Goal: Task Accomplishment & Management: Use online tool/utility

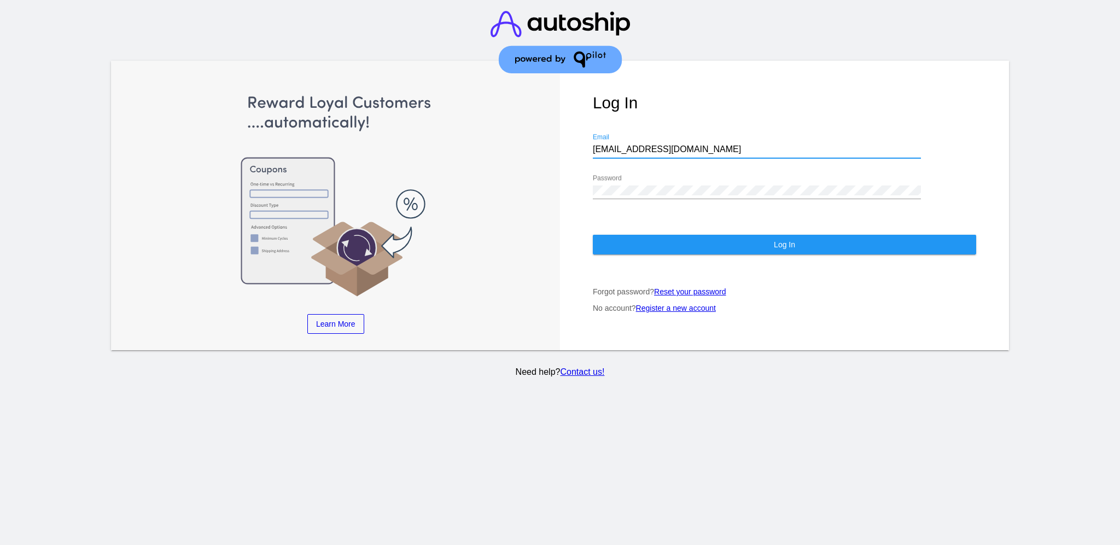
drag, startPoint x: 683, startPoint y: 142, endPoint x: 609, endPoint y: 149, distance: 74.2
click at [584, 141] on div "Log In [EMAIL_ADDRESS][DOMAIN_NAME] Email Password Log In Forgot password? Rese…" at bounding box center [784, 206] width 449 height 290
paste input "[EMAIL_ADDRESS][DOMAIN_NAME]"
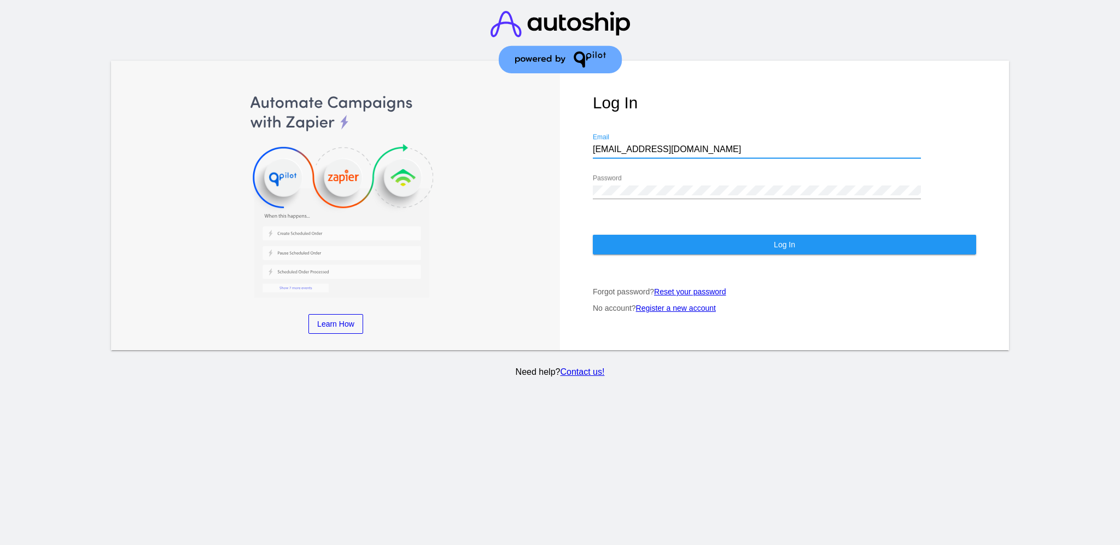
type input "[EMAIL_ADDRESS][DOMAIN_NAME]"
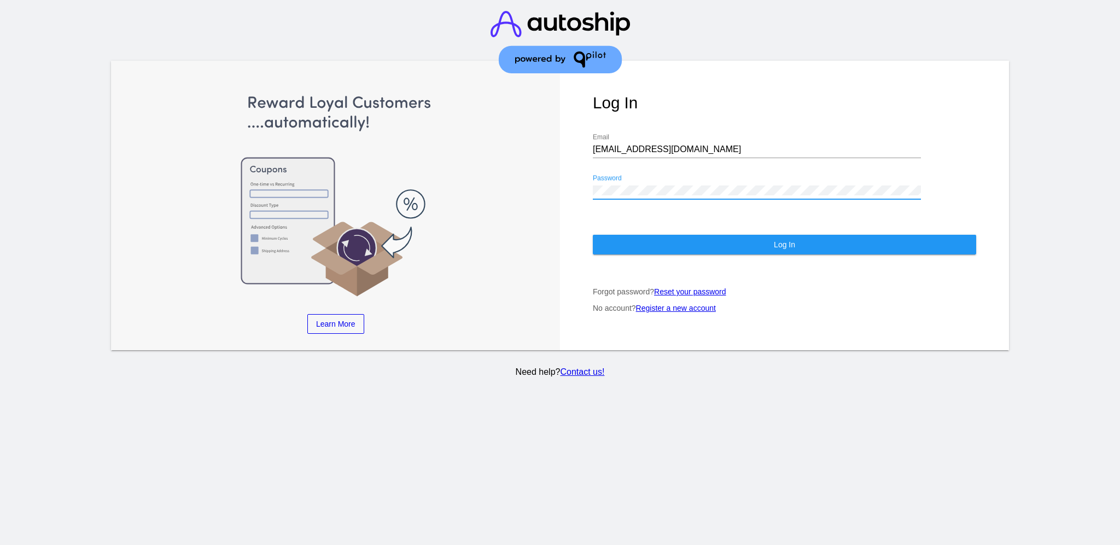
click at [558, 176] on div "Learn More Learn How Learn More Learn How Learn More Learn How ‹ › Log In [EMAI…" at bounding box center [560, 206] width 898 height 290
click at [613, 235] on button "Log In" at bounding box center [784, 245] width 383 height 20
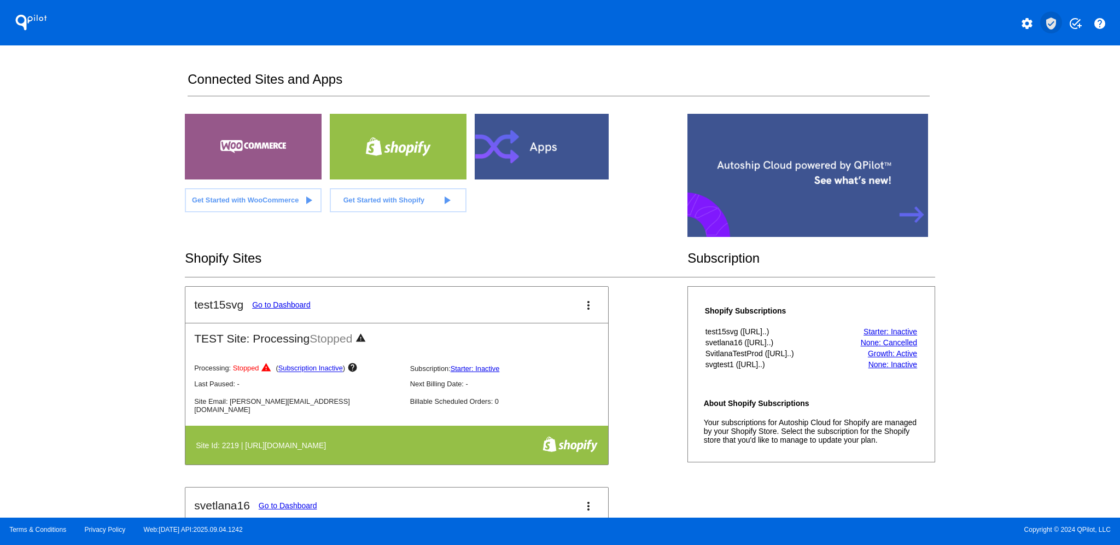
click at [1052, 19] on mat-icon "verified_user" at bounding box center [1051, 23] width 13 height 13
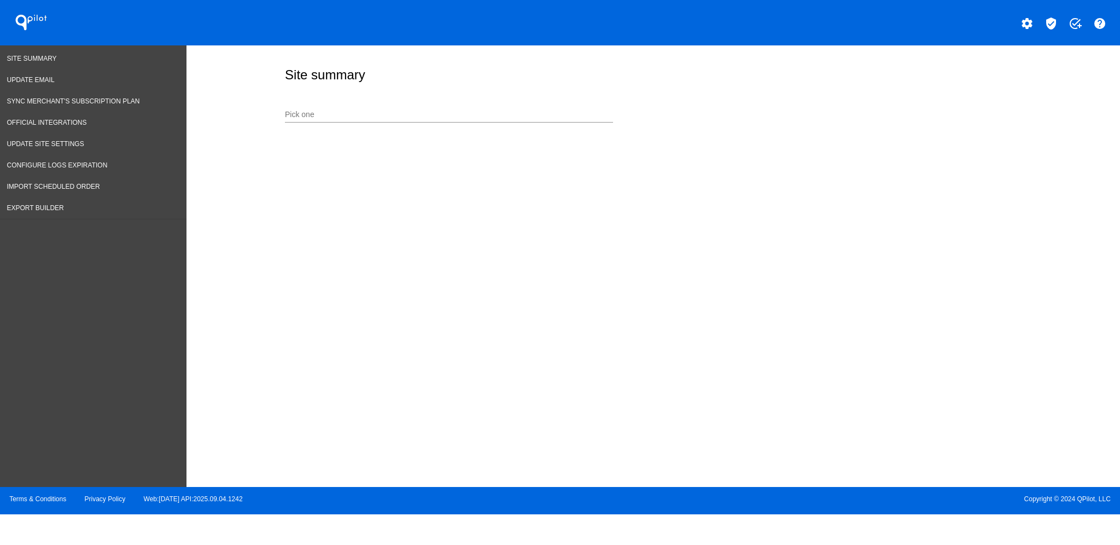
click at [531, 123] on div "Pick one" at bounding box center [449, 116] width 328 height 31
click at [526, 109] on div "Pick one" at bounding box center [449, 111] width 328 height 21
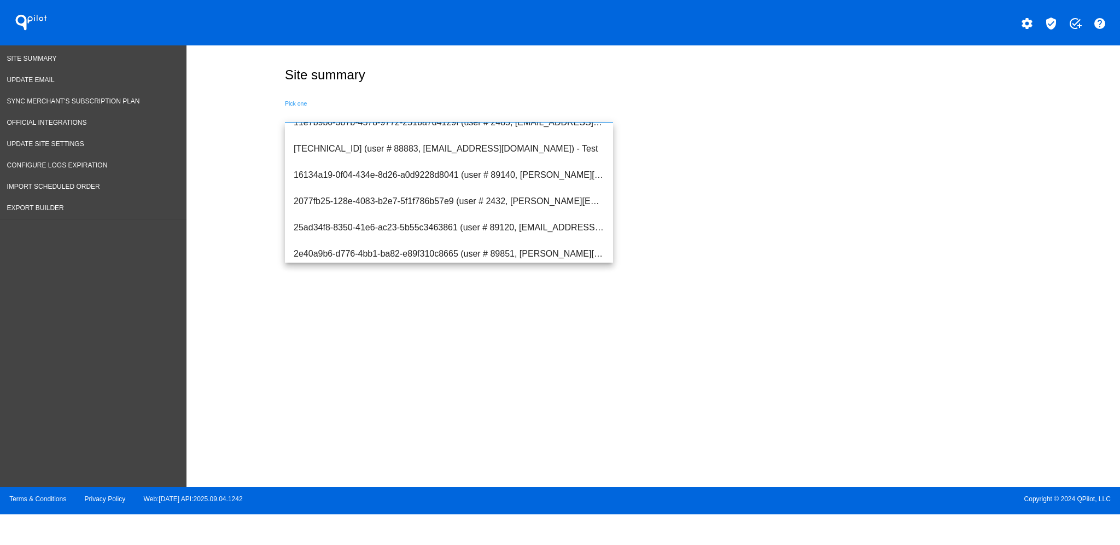
scroll to position [146, 0]
click at [407, 102] on div "Pick one" at bounding box center [449, 111] width 328 height 21
type input "s"
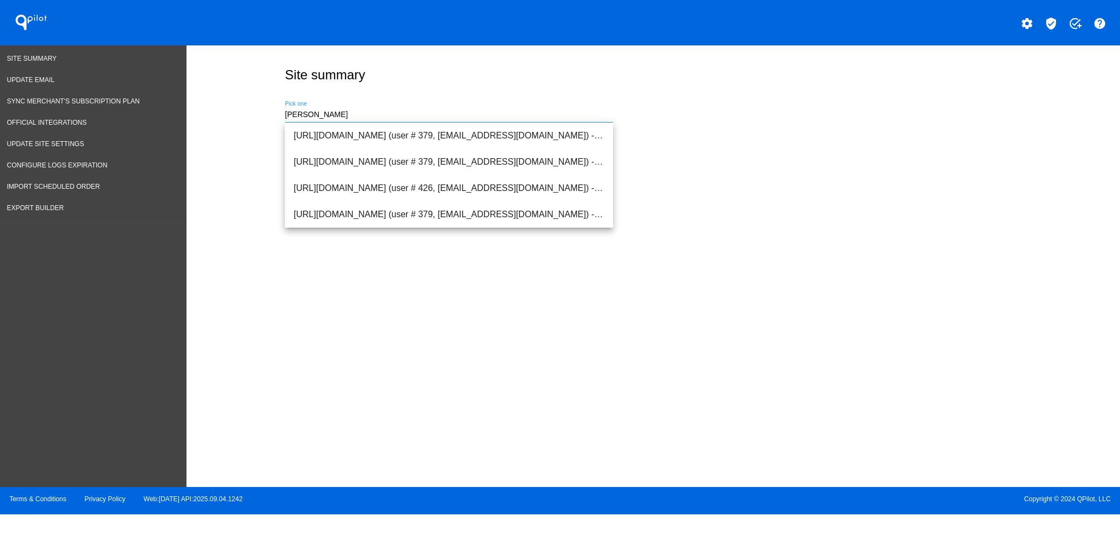
scroll to position [0, 0]
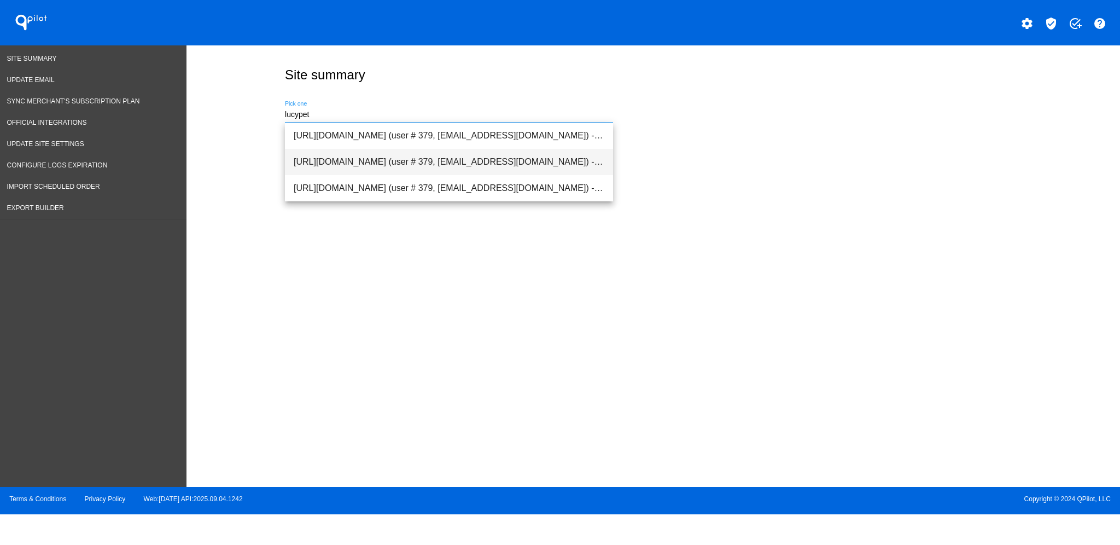
click at [403, 154] on span "[URL][DOMAIN_NAME] (user # 379, [EMAIL_ADDRESS][DOMAIN_NAME]) - Test" at bounding box center [449, 162] width 311 height 26
type input "[URL][DOMAIN_NAME] (user # 379, [EMAIL_ADDRESS][DOMAIN_NAME]) - Test"
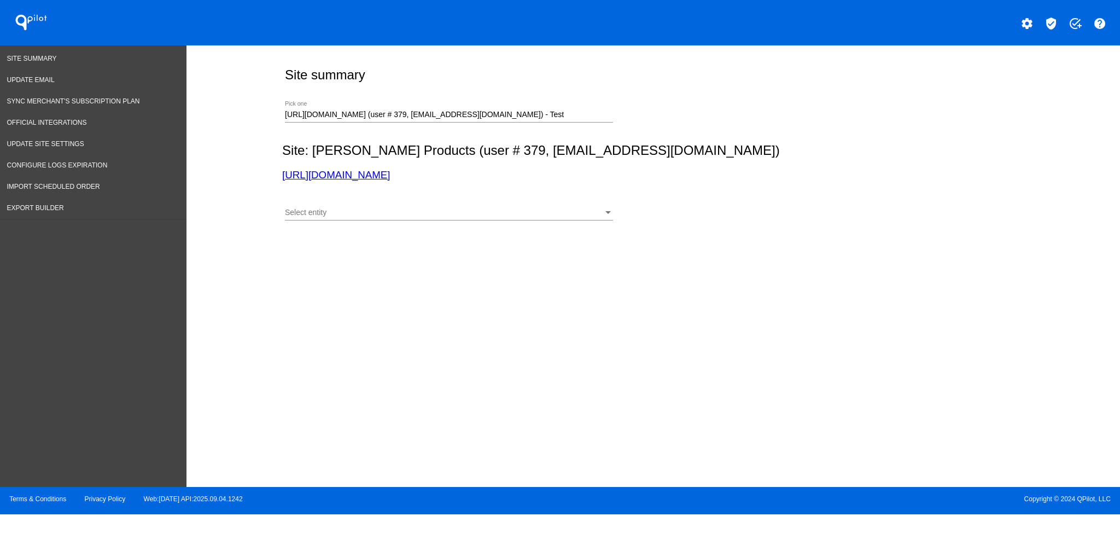
click at [412, 205] on div "Select entity Select entity" at bounding box center [449, 209] width 328 height 21
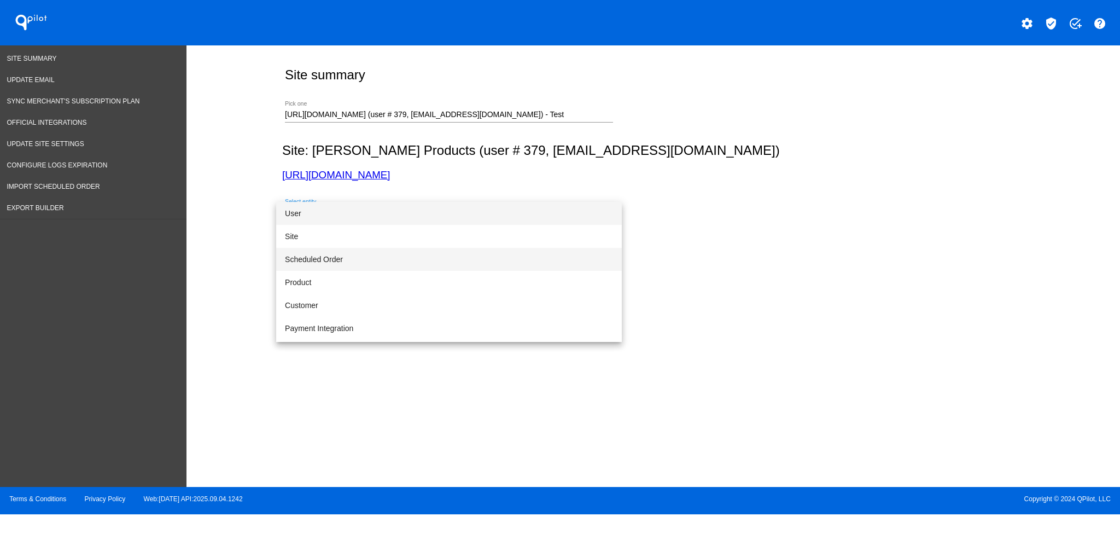
click at [396, 261] on span "Scheduled Order" at bounding box center [449, 259] width 328 height 23
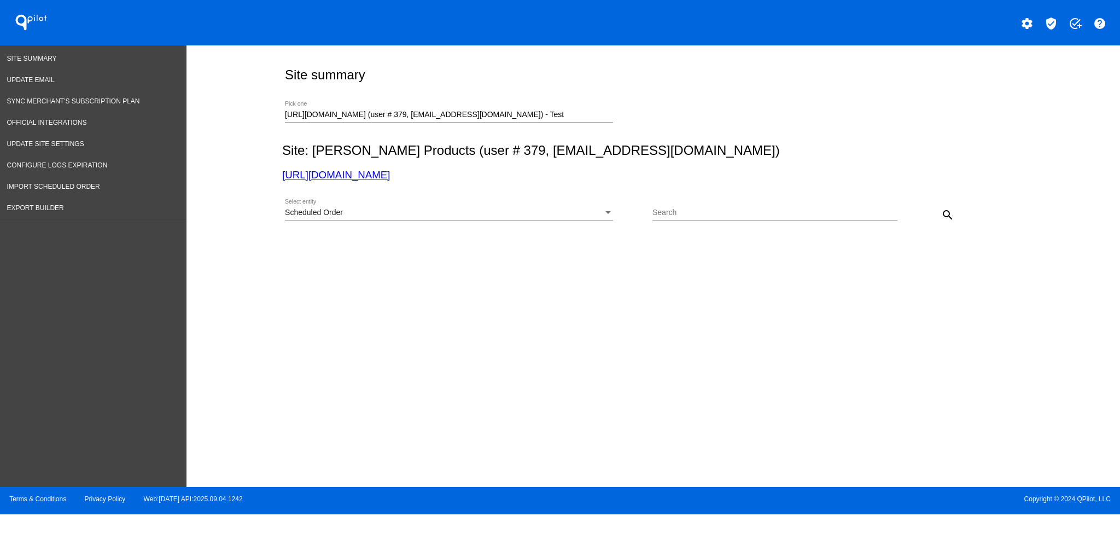
drag, startPoint x: 697, startPoint y: 218, endPoint x: 666, endPoint y: 205, distance: 33.8
drag, startPoint x: 666, startPoint y: 205, endPoint x: 661, endPoint y: 217, distance: 13.5
click at [661, 217] on input "Search" at bounding box center [775, 212] width 245 height 9
paste input "[EMAIL_ADDRESS][DOMAIN_NAME]"
type input "[EMAIL_ADDRESS][DOMAIN_NAME]"
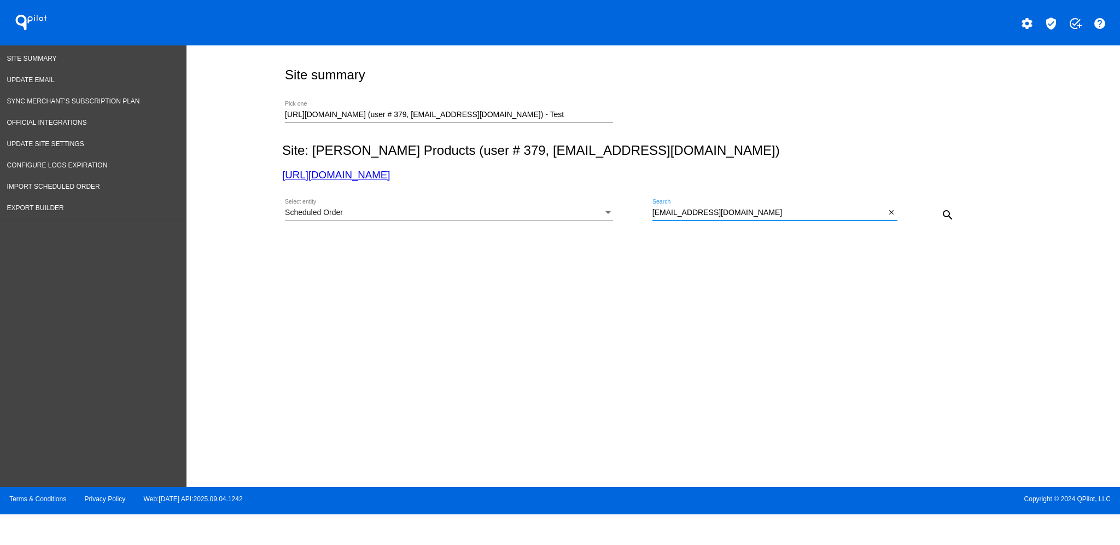
click at [951, 211] on mat-icon "search" at bounding box center [947, 214] width 13 height 13
click at [934, 213] on div "search" at bounding box center [928, 215] width 61 height 22
click at [947, 211] on mat-icon "search" at bounding box center [947, 214] width 13 height 13
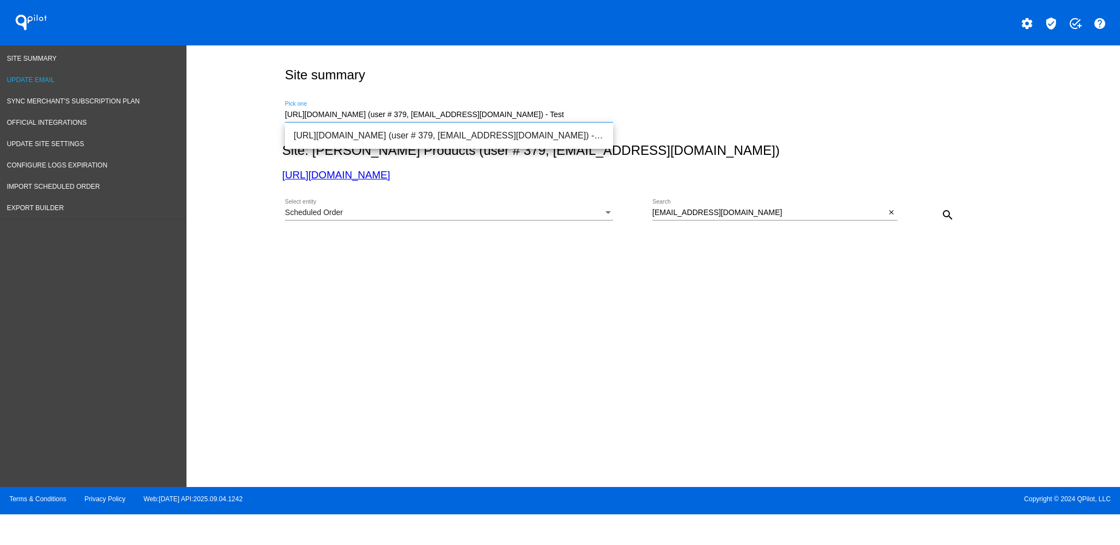
drag, startPoint x: 589, startPoint y: 118, endPoint x: 33, endPoint y: 78, distance: 557.7
click at [32, 90] on div "Site Summary Update Email Sync Merchant's Subscription Plan Official Integratio…" at bounding box center [560, 265] width 1120 height 441
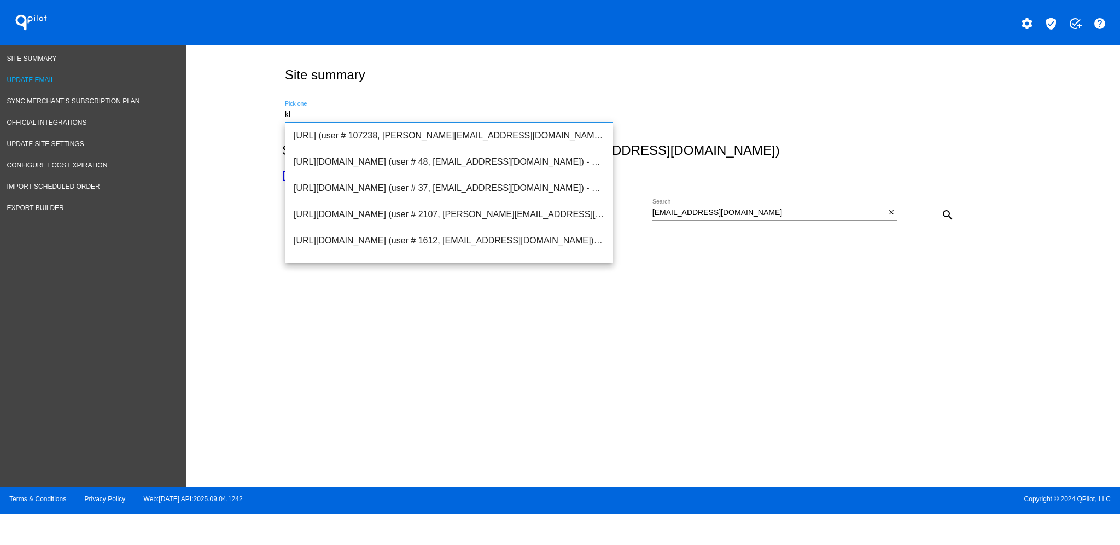
type input "k"
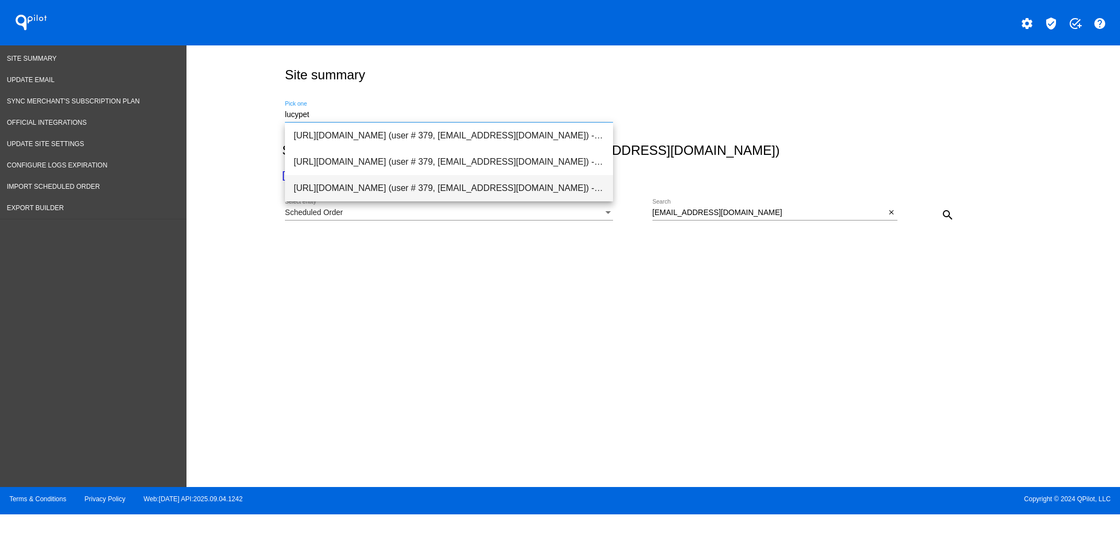
click at [361, 200] on span "[URL][DOMAIN_NAME] (user # 379, [EMAIL_ADDRESS][DOMAIN_NAME]) - Production" at bounding box center [449, 188] width 311 height 26
type input "[URL][DOMAIN_NAME] (user # 379, [EMAIL_ADDRESS][DOMAIN_NAME]) - Production"
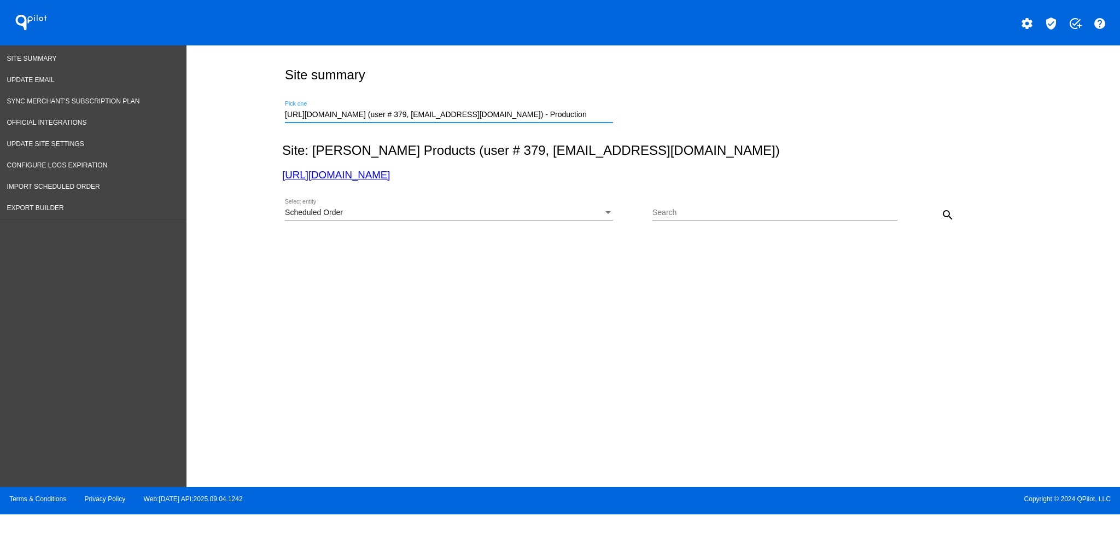
click at [757, 206] on div "Search" at bounding box center [775, 209] width 245 height 21
drag, startPoint x: 757, startPoint y: 206, endPoint x: 727, endPoint y: 212, distance: 30.6
click at [727, 212] on input "Search" at bounding box center [775, 212] width 245 height 9
paste input "[EMAIL_ADDRESS][DOMAIN_NAME]"
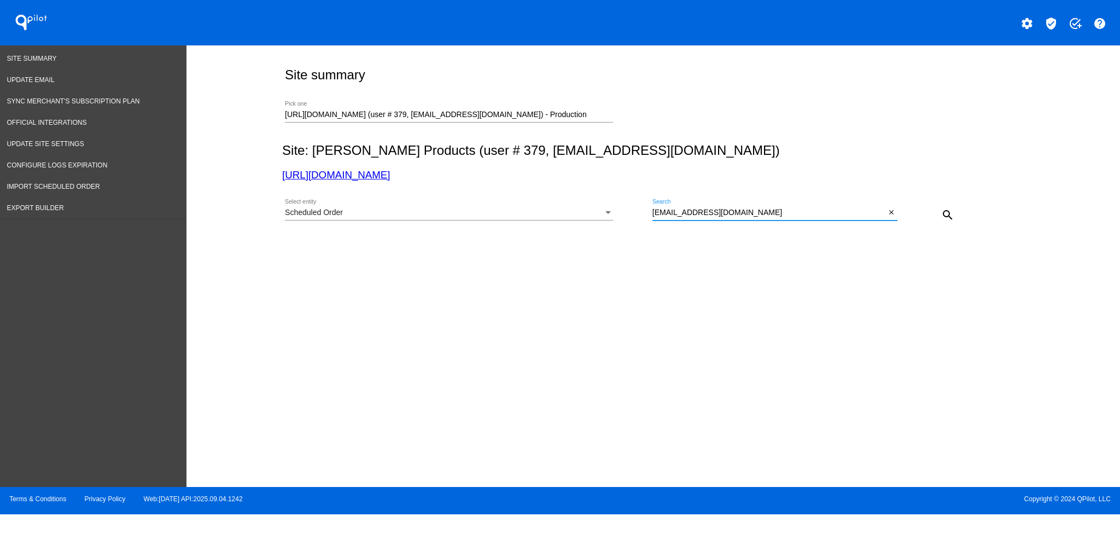
type input "[EMAIL_ADDRESS][DOMAIN_NAME]"
click at [943, 210] on mat-icon "search" at bounding box center [947, 214] width 13 height 13
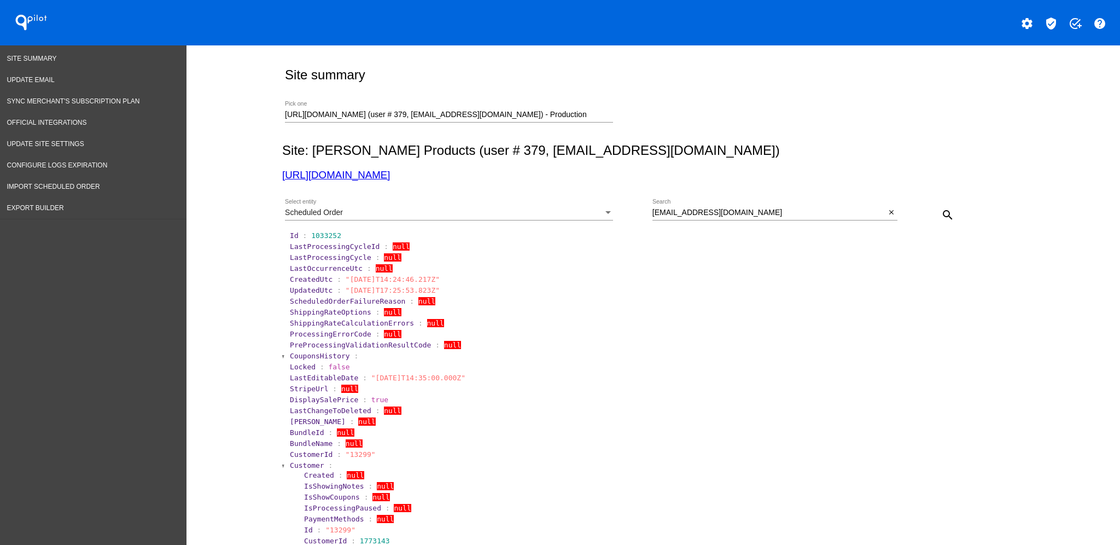
scroll to position [146, 0]
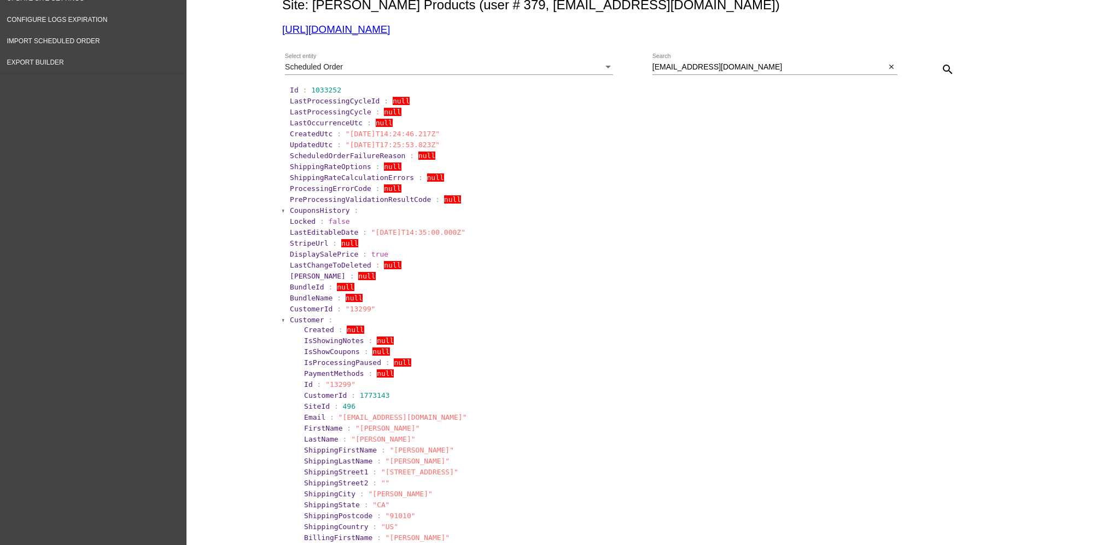
click at [308, 324] on section "Created : null IsShowingNotes : null IsShowCoupons : null IsProcessingPaused : …" at bounding box center [658, 515] width 722 height 383
click at [307, 318] on span "Customer" at bounding box center [307, 320] width 34 height 8
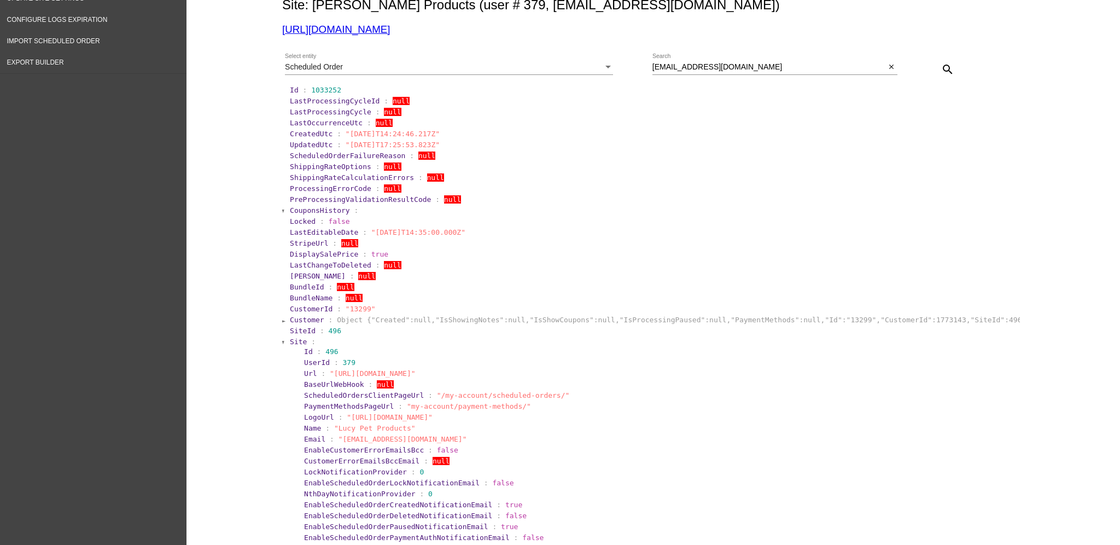
click at [303, 350] on section "Id : 496" at bounding box center [660, 351] width 715 height 10
click at [294, 342] on span "Site" at bounding box center [298, 342] width 17 height 8
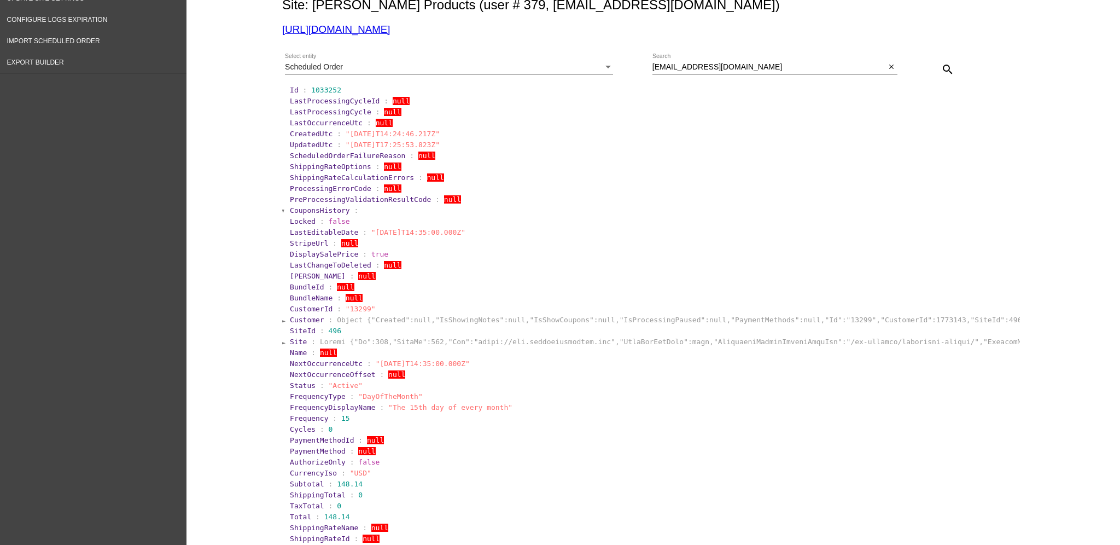
click at [561, 63] on div "Scheduled Order" at bounding box center [444, 67] width 318 height 9
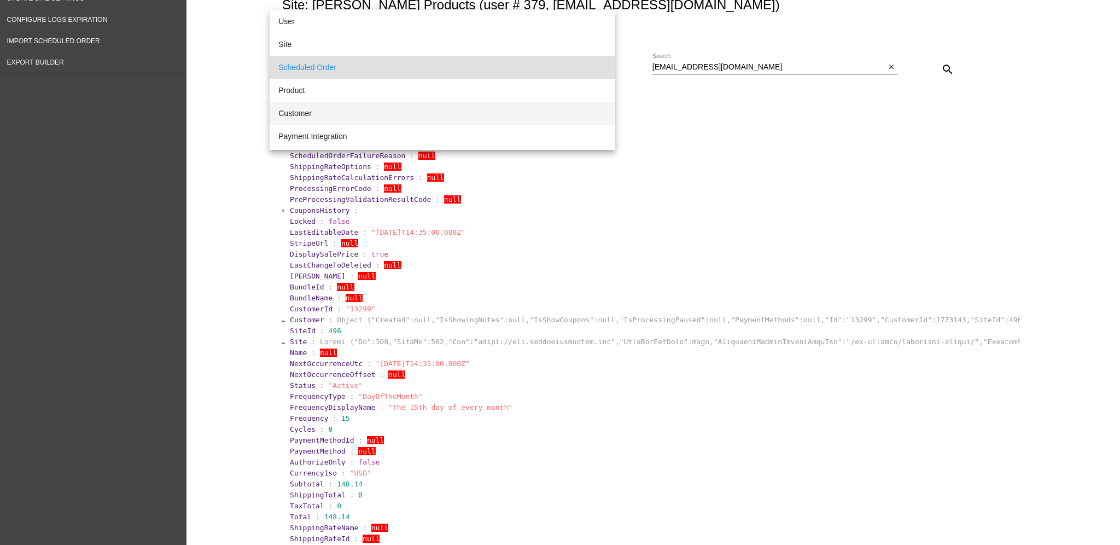
click at [415, 113] on span "Customer" at bounding box center [442, 113] width 328 height 23
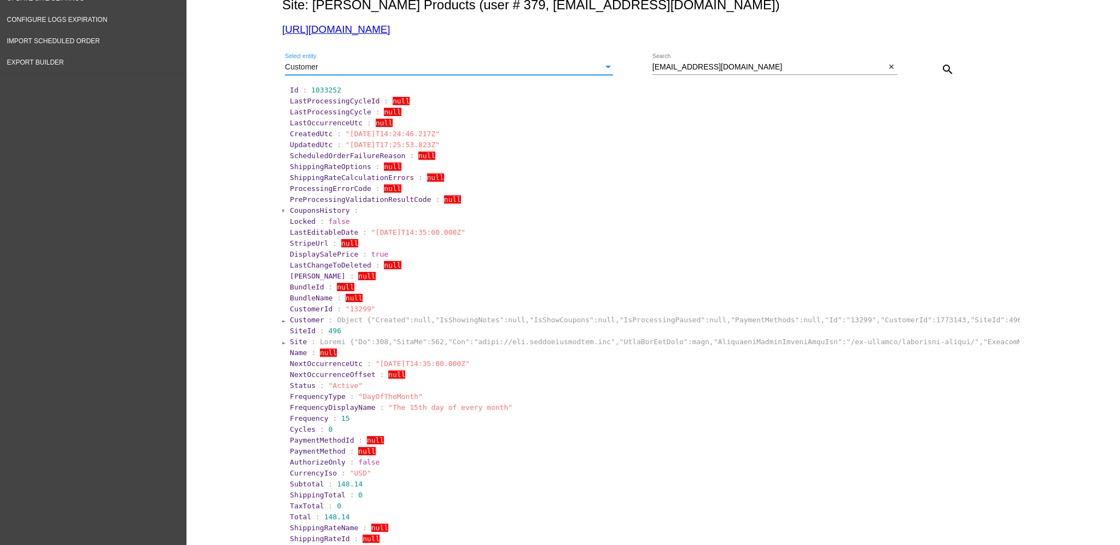
click at [941, 72] on mat-icon "search" at bounding box center [947, 69] width 13 height 13
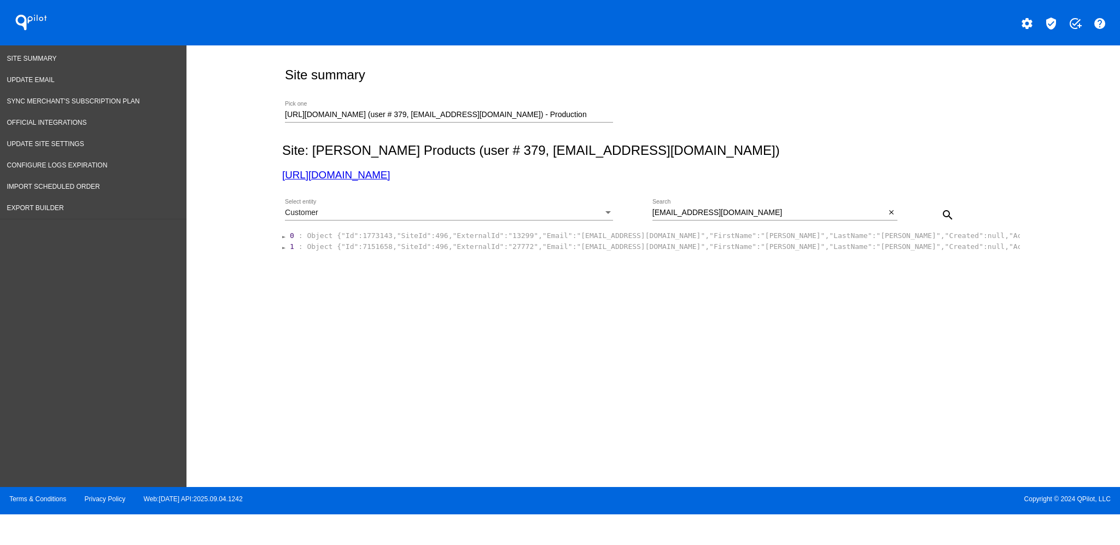
scroll to position [0, 0]
